Goal: Task Accomplishment & Management: Manage account settings

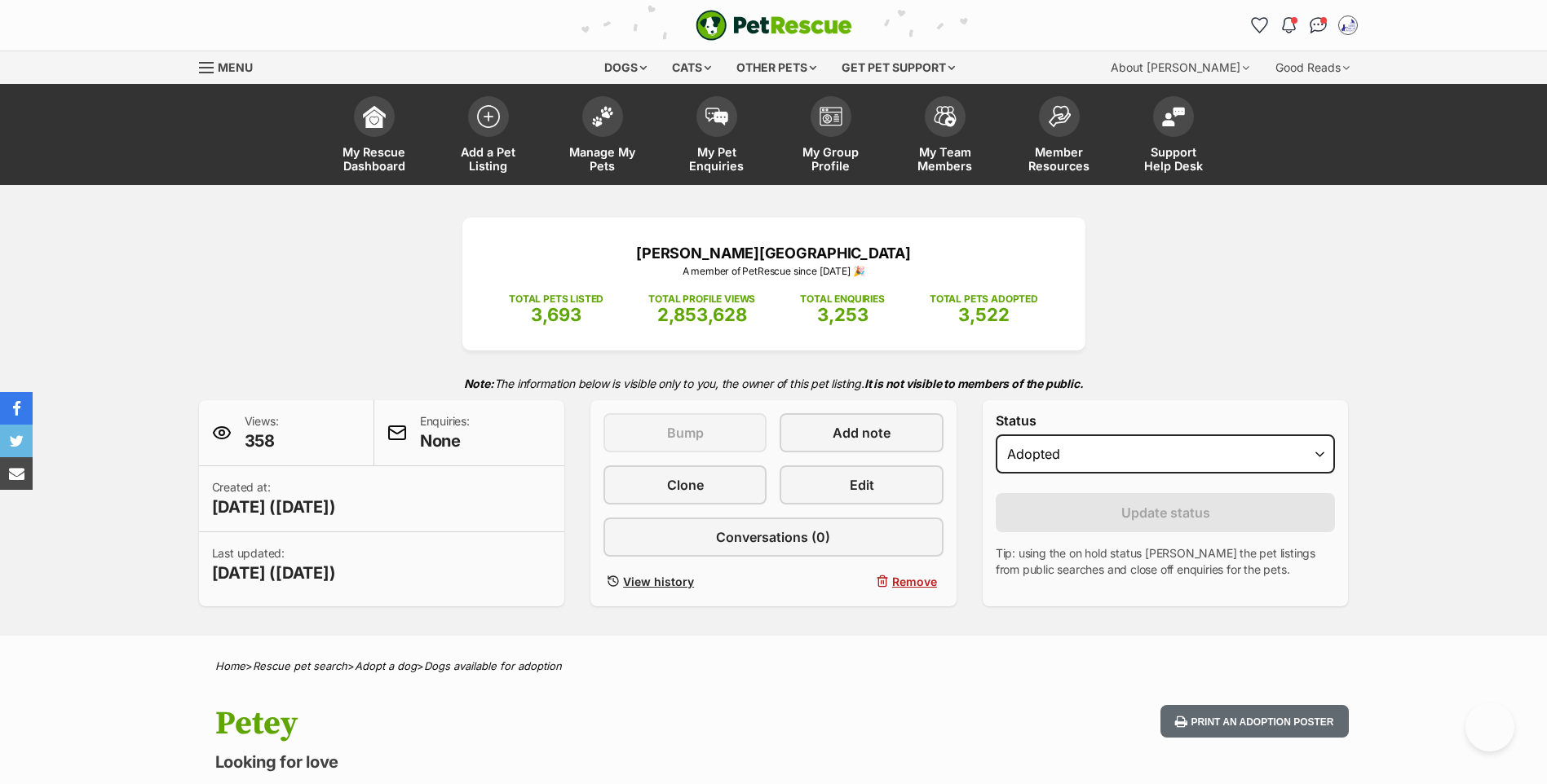
select select "rehomed"
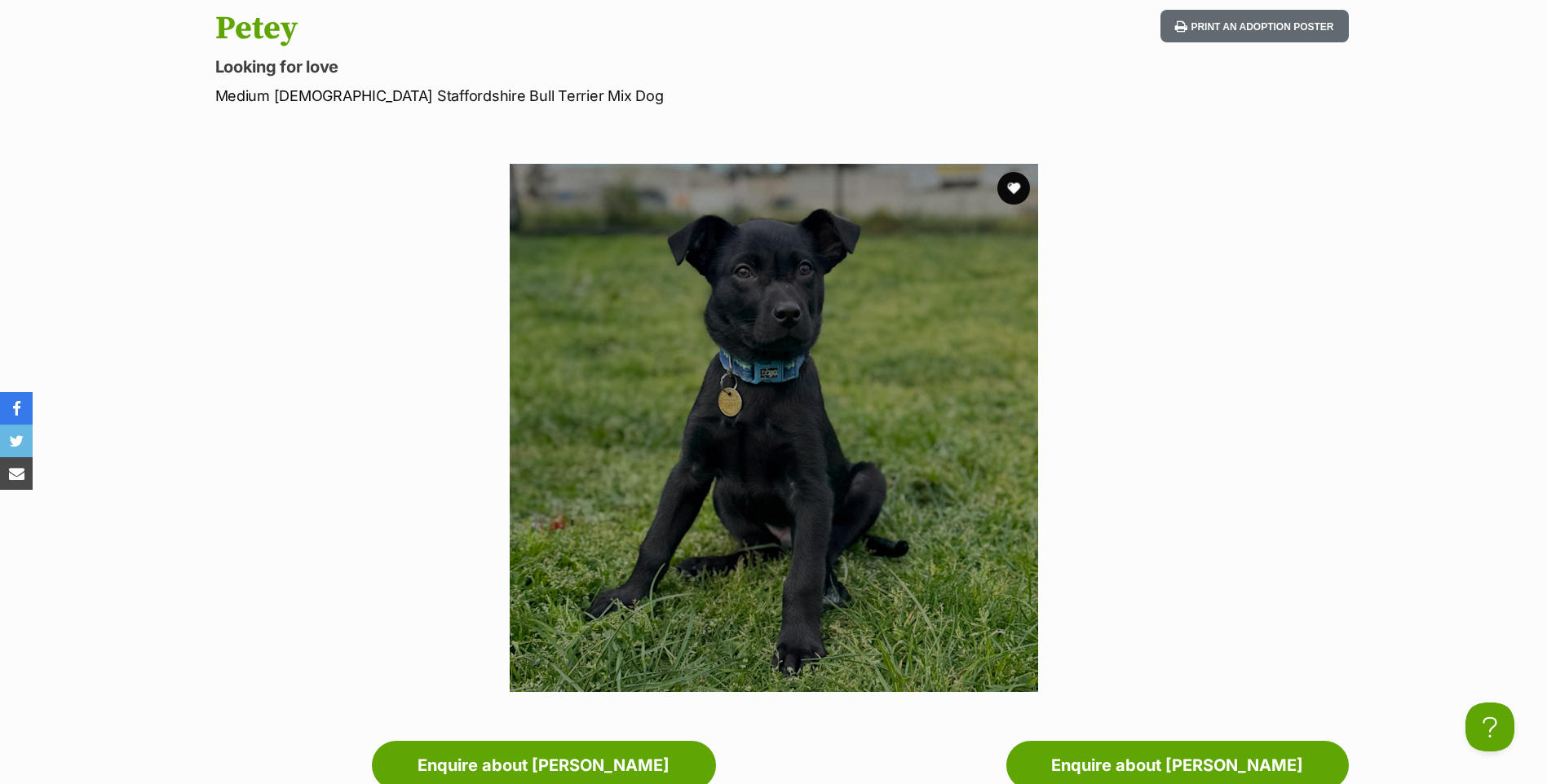
scroll to position [3, 0]
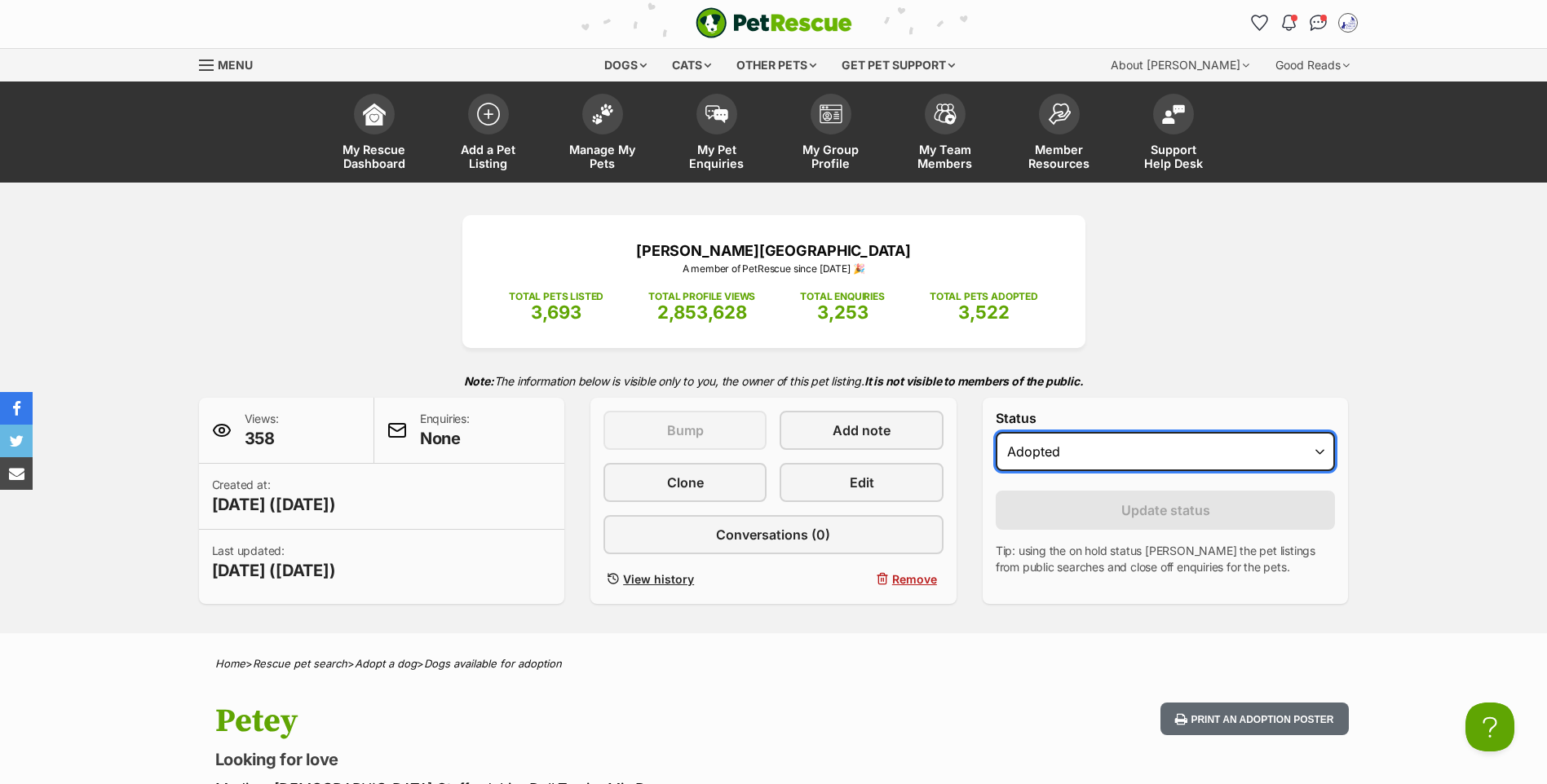
click at [1084, 469] on select "Draft Available On hold Adopted" at bounding box center [1165, 451] width 340 height 39
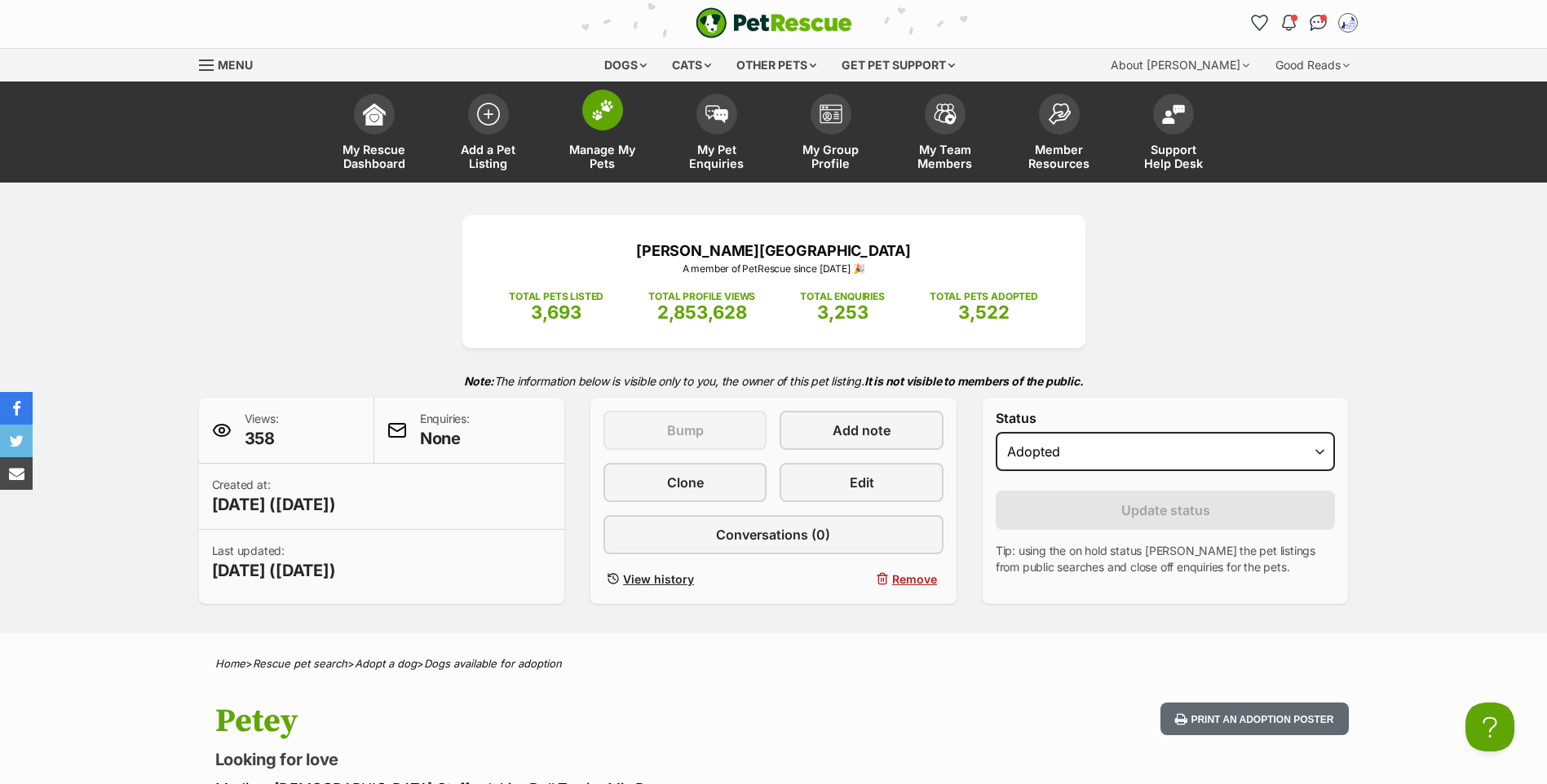
click at [608, 114] on img at bounding box center [603, 109] width 23 height 21
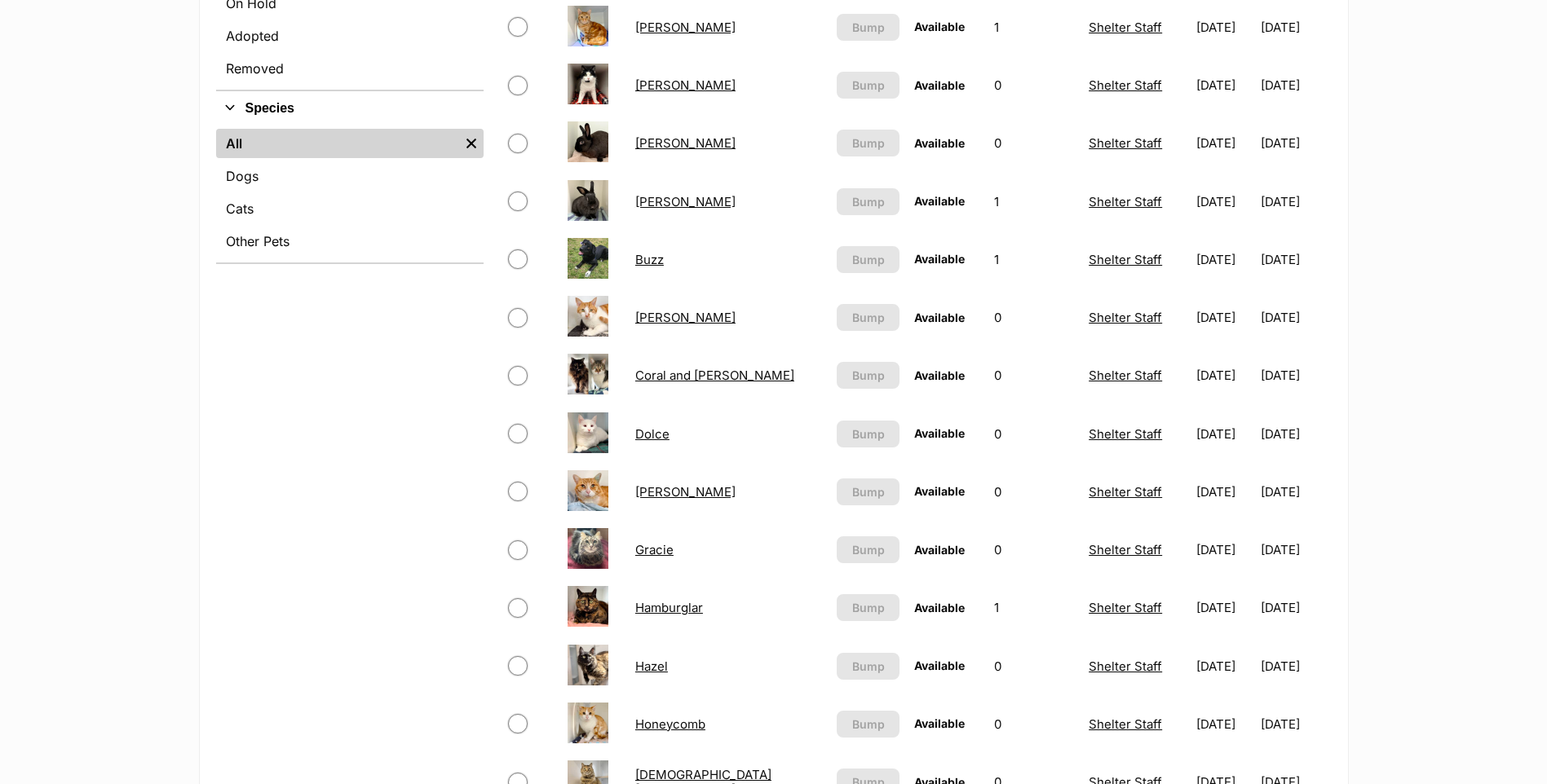
scroll to position [349, 0]
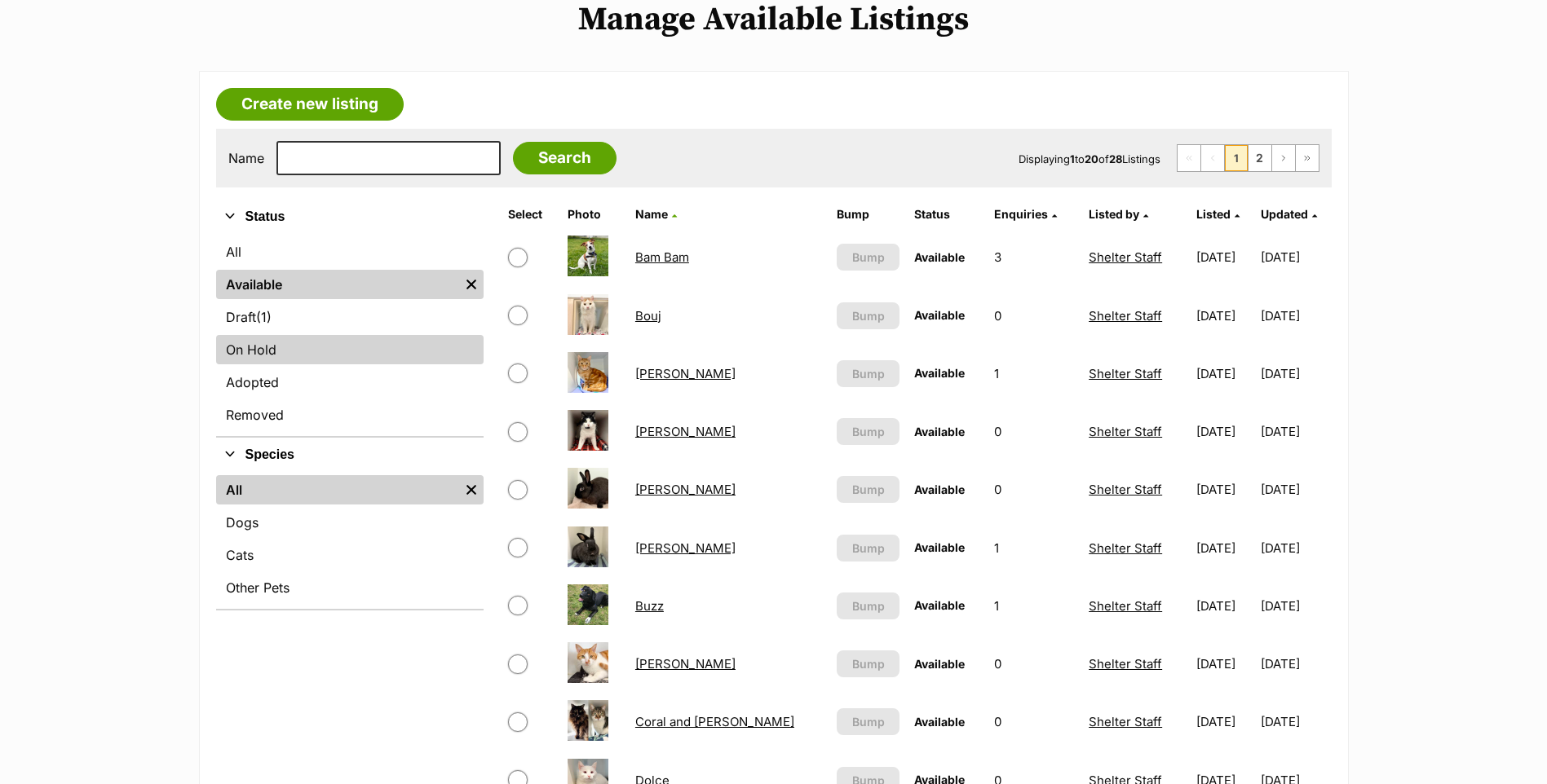
click at [290, 364] on link "On Hold" at bounding box center [350, 350] width 267 height 30
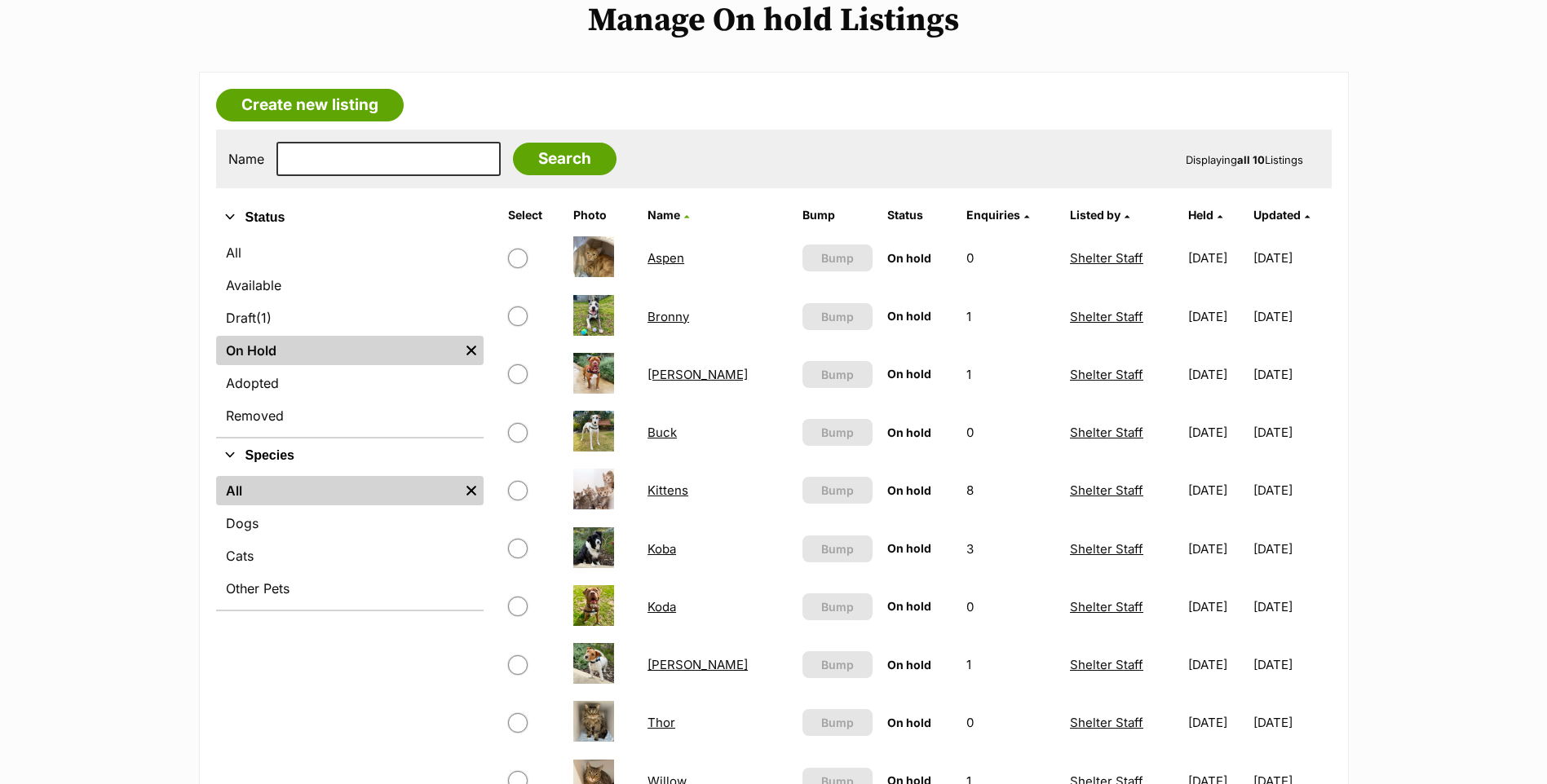
scroll to position [522, 0]
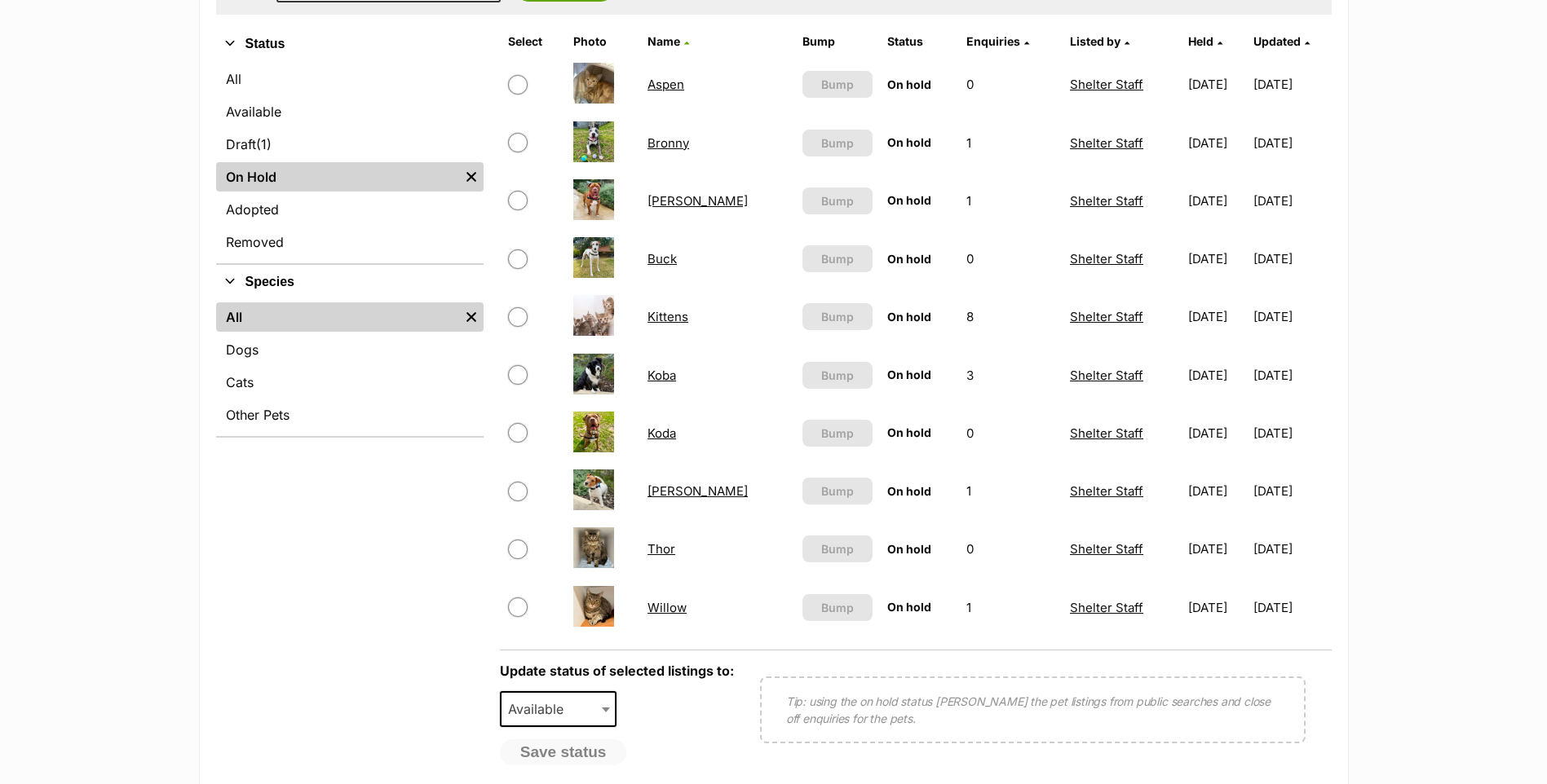
click at [654, 151] on link "Bronny" at bounding box center [668, 143] width 42 height 15
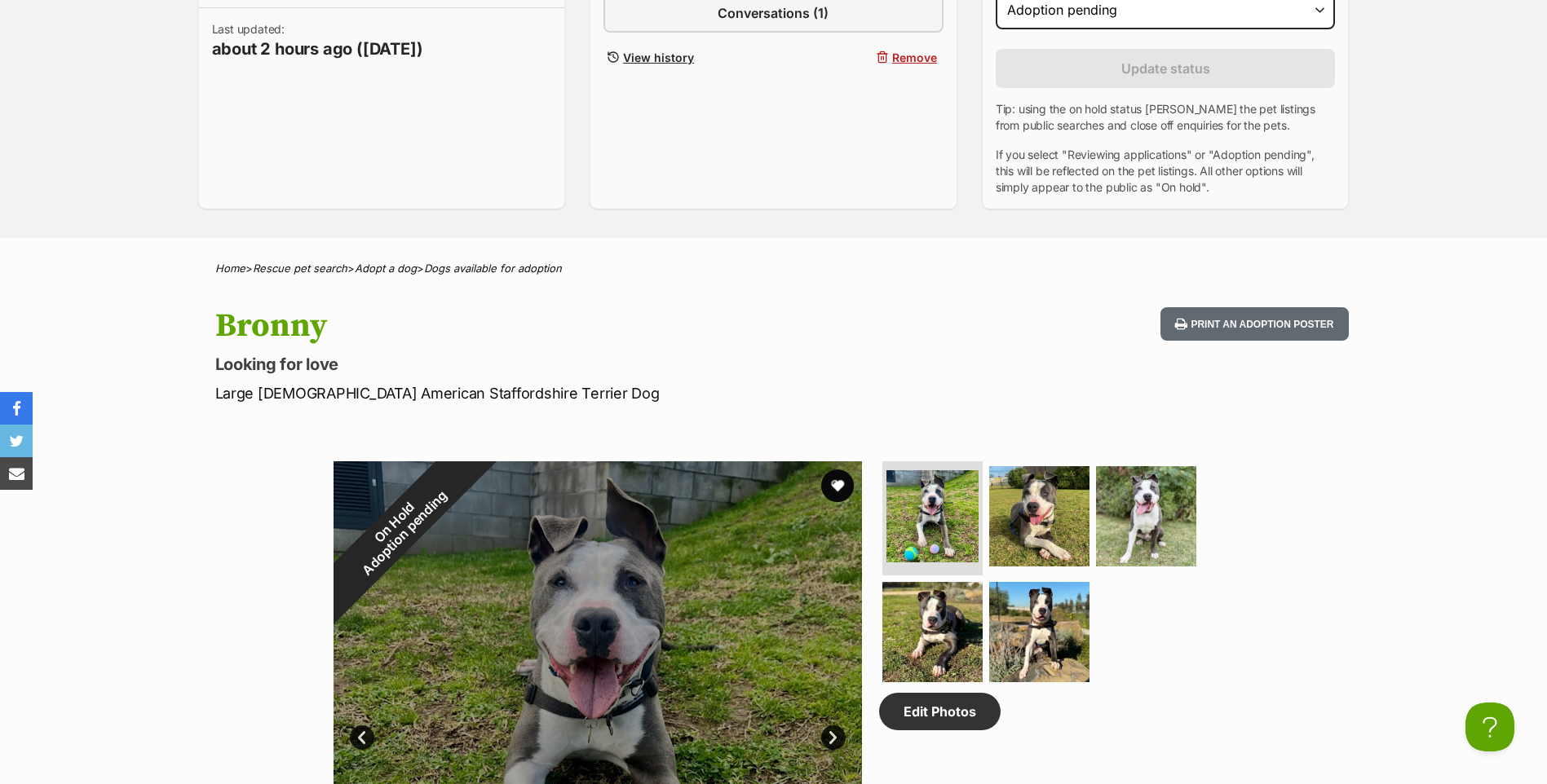
scroll to position [350, 0]
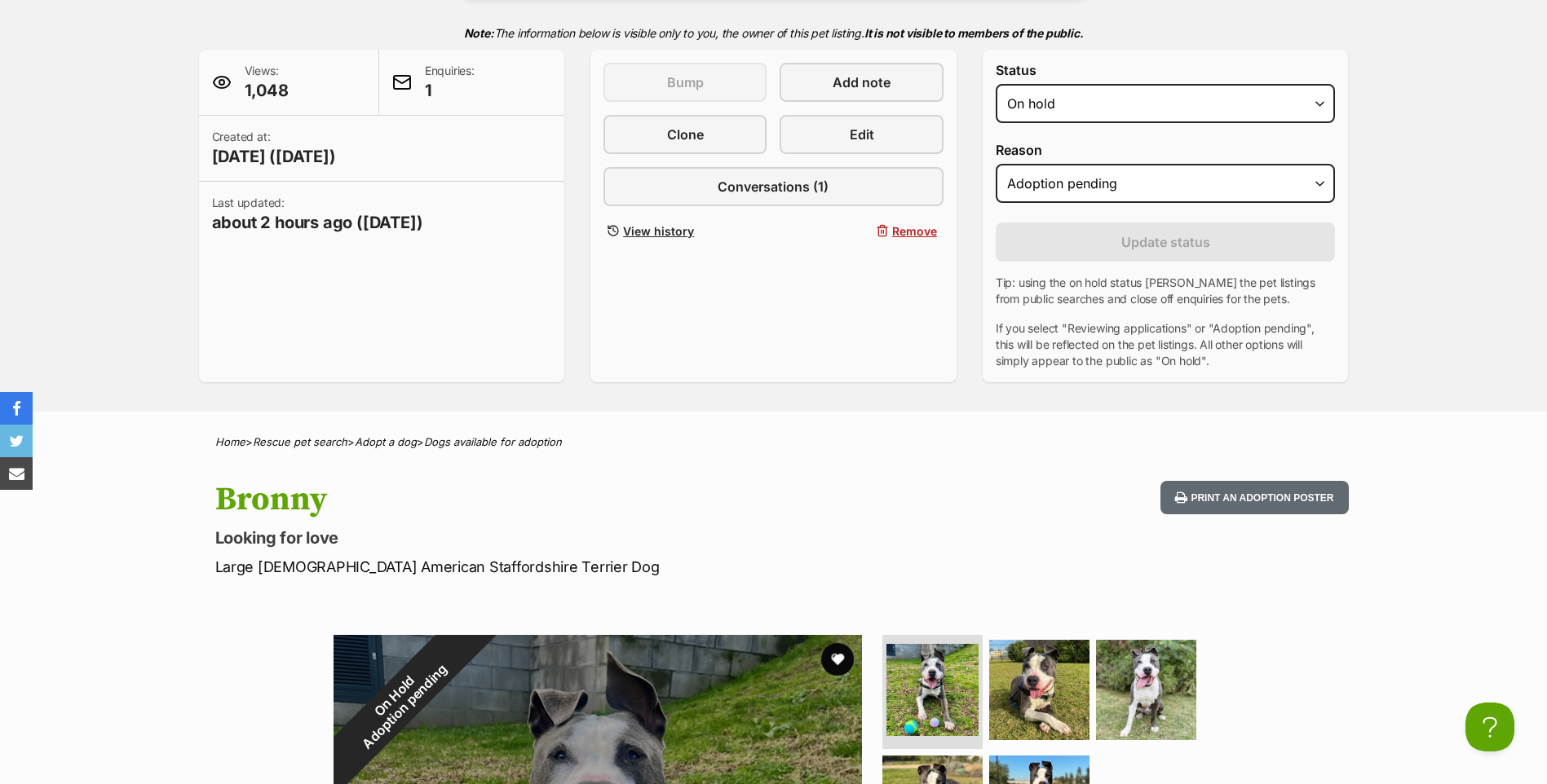
click at [811, 136] on div "This pet listing is not active and so can't be bumped Bump Add note Clone Edit …" at bounding box center [773, 153] width 340 height 180
click at [828, 154] on link "Edit" at bounding box center [860, 134] width 163 height 39
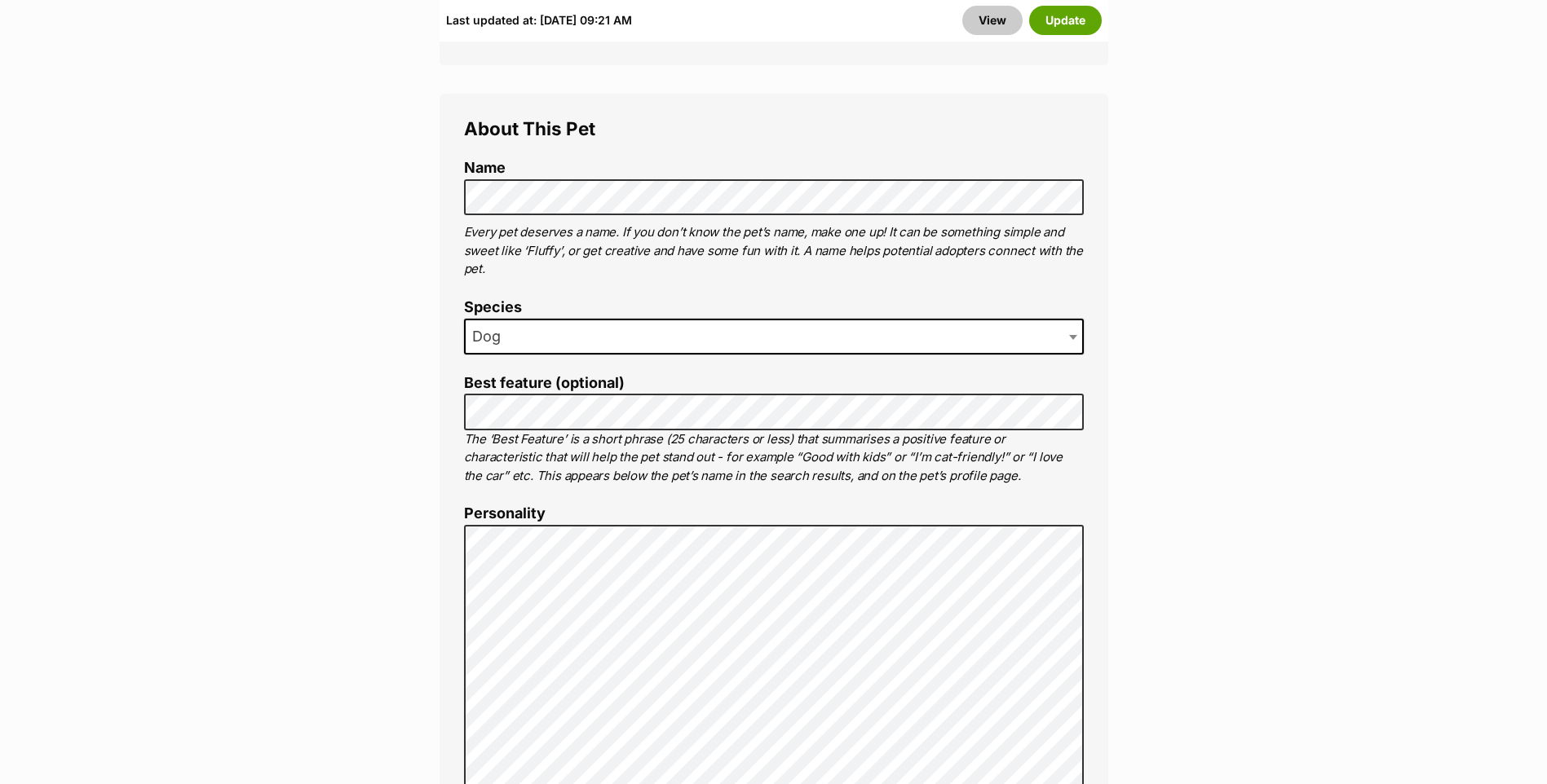
scroll to position [1044, 0]
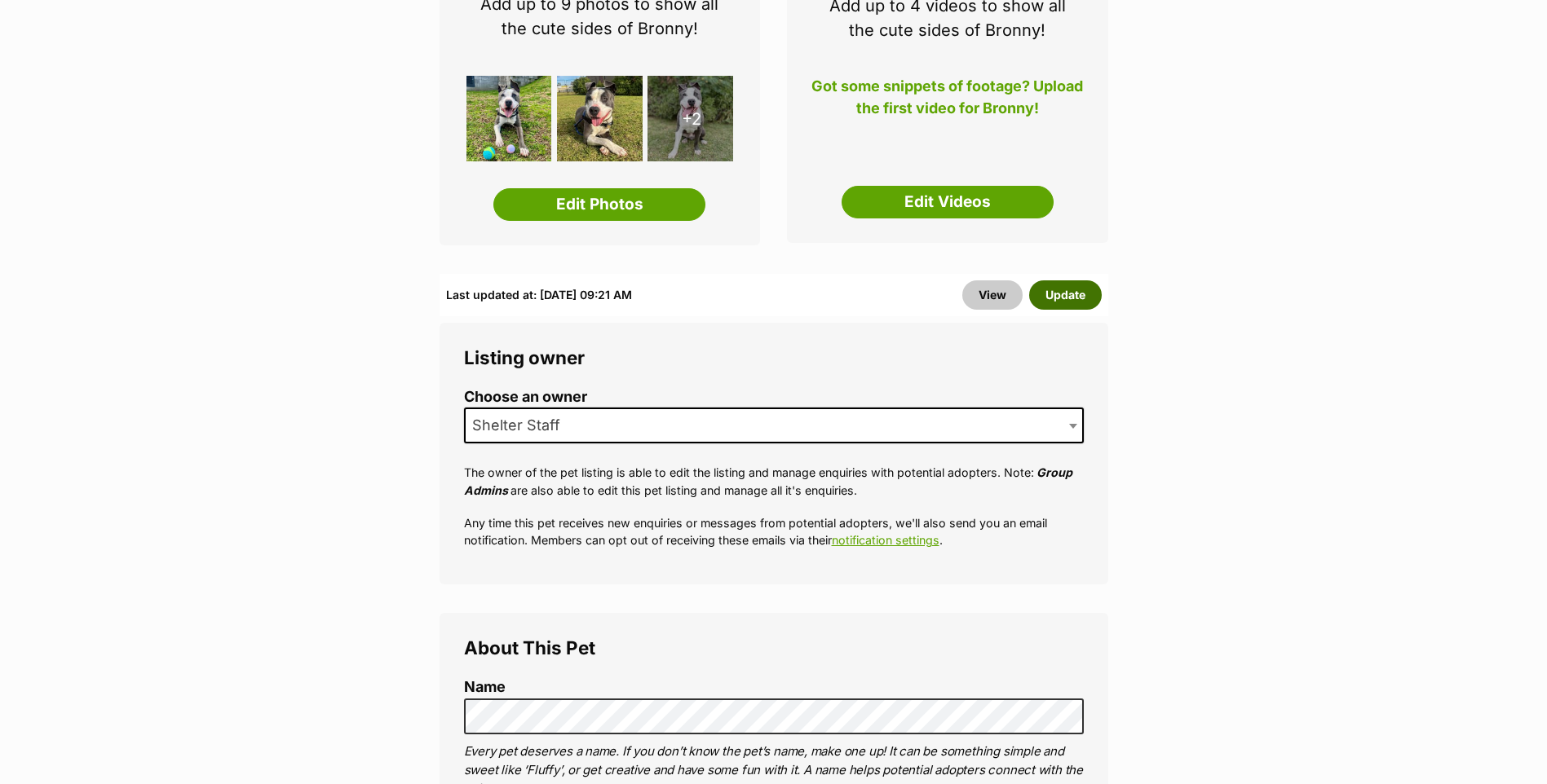
drag, startPoint x: 1073, startPoint y: 314, endPoint x: 1269, endPoint y: 343, distance: 198.1
click at [1080, 310] on button "Update" at bounding box center [1065, 295] width 73 height 30
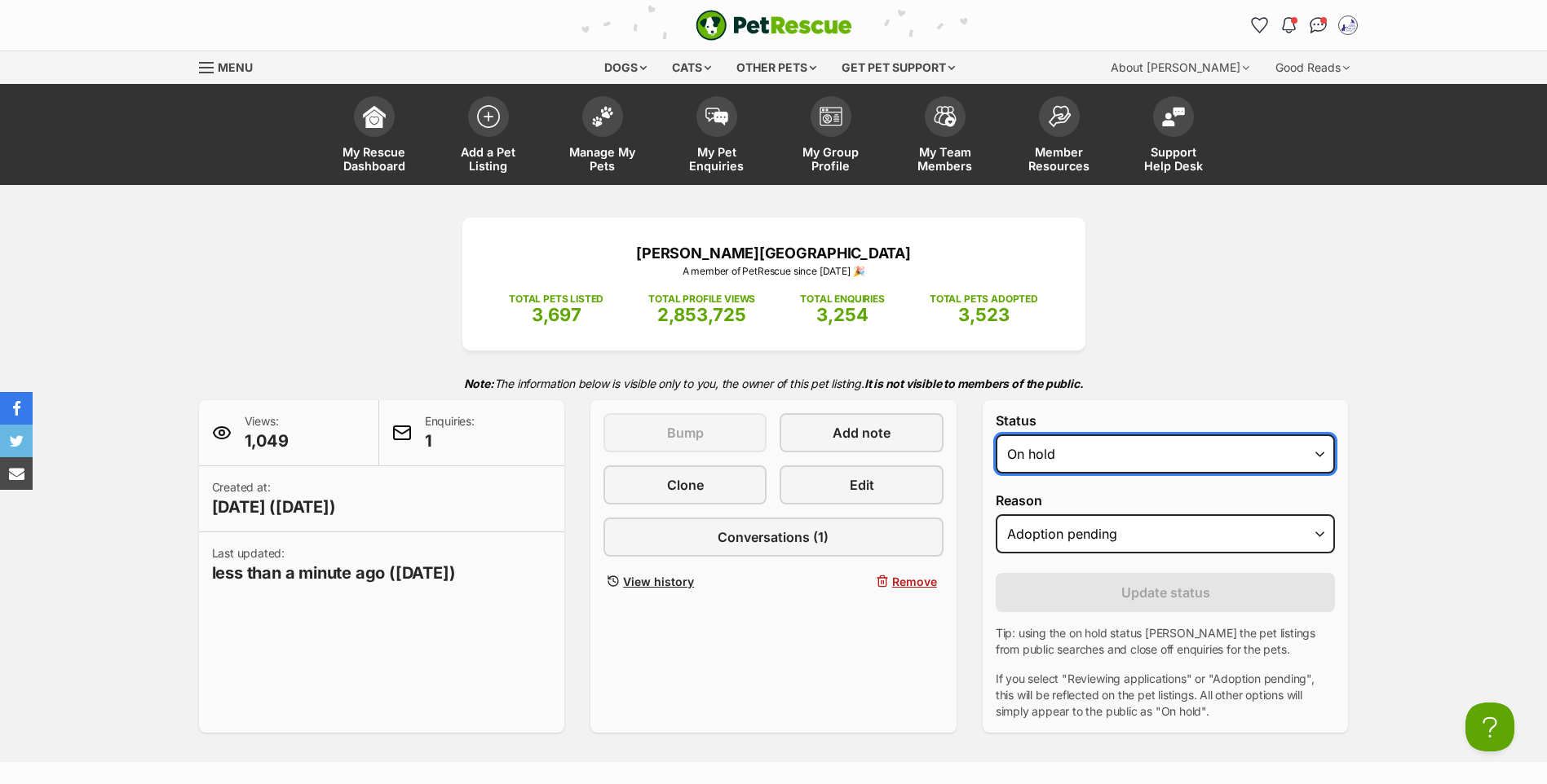
click at [1250, 472] on select "Draft - not available as listing has enquires Available On hold Adopted" at bounding box center [1165, 454] width 340 height 39
select select "active"
click at [995, 457] on select "Draft - not available as listing has enquires Available On hold Adopted" at bounding box center [1165, 454] width 340 height 39
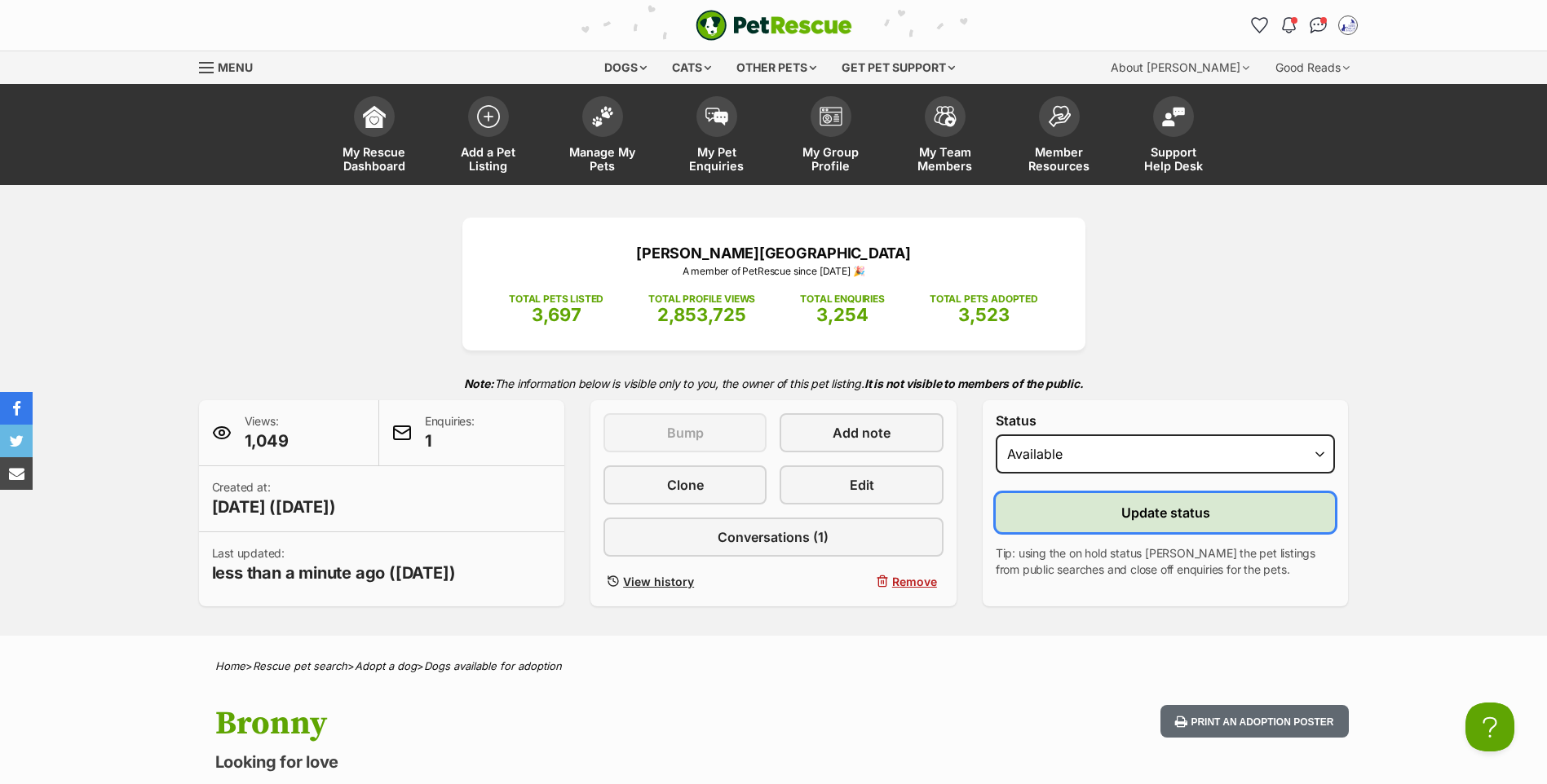
click at [1126, 523] on span "Update status" at bounding box center [1165, 512] width 89 height 20
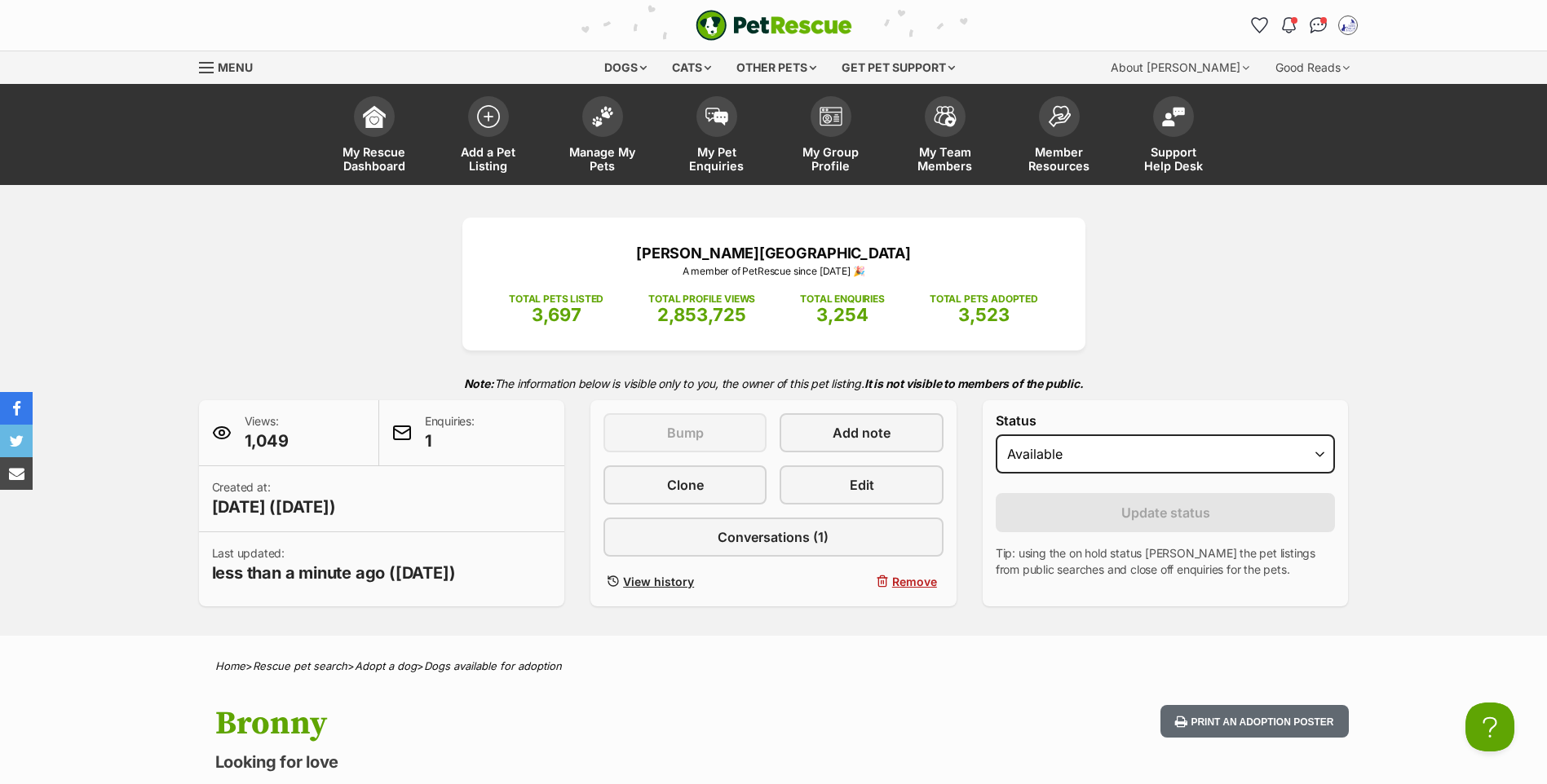
scroll to position [696, 0]
